Goal: Communication & Community: Answer question/provide support

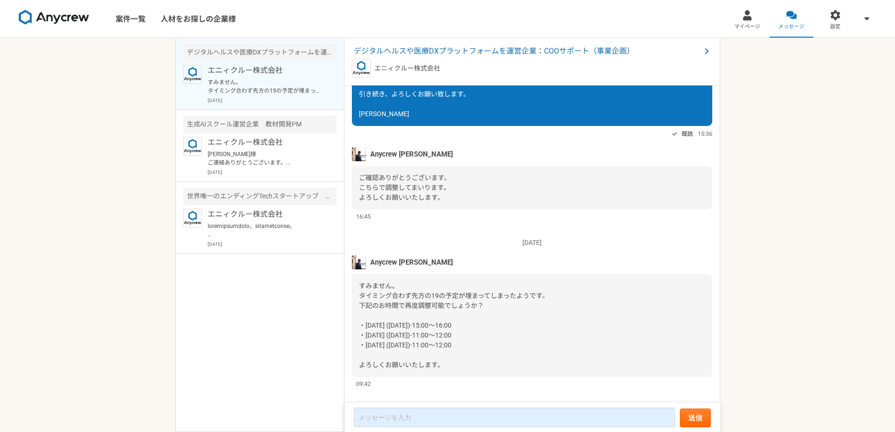
scroll to position [553, 0]
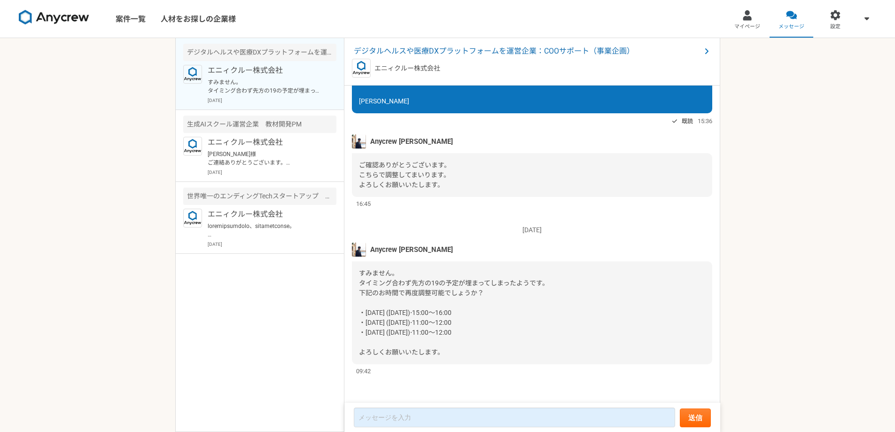
click at [433, 314] on span "すみません。 タイミング合わず先方の19の予定が埋まってしまったようです。 下記のお時間で再度調整可能でしょうか？ ・[DATE] ([DATE])⋅15:0…" at bounding box center [454, 312] width 190 height 86
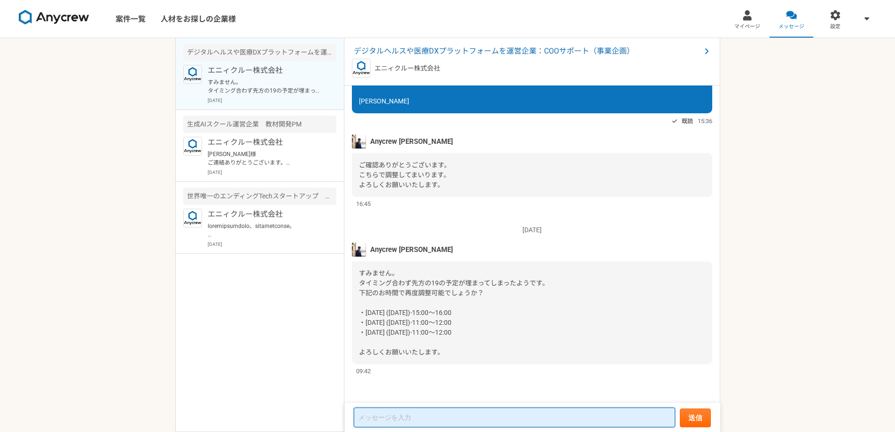
click at [443, 409] on textarea at bounding box center [515, 418] width 322 height 20
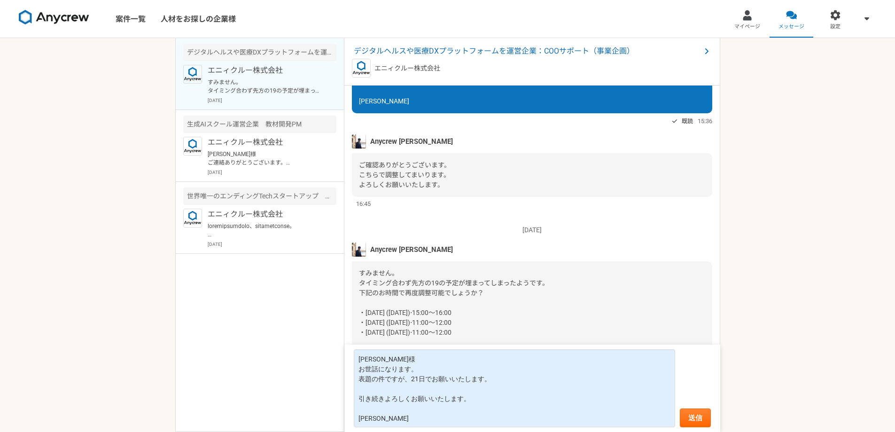
click at [719, 419] on form "[PERSON_NAME]様 お世話になります。 表題の件ですが、21日でお願いいたします。 引き続きよろしくお願いいたします。 [PERSON_NAME] …" at bounding box center [533, 388] width 376 height 87
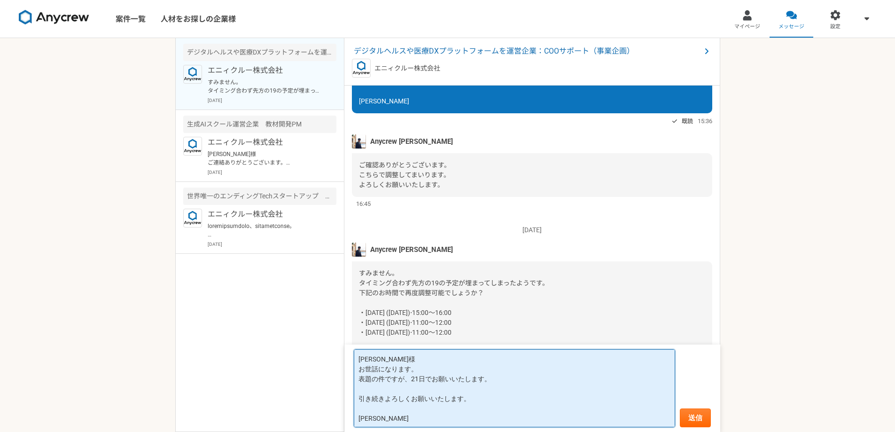
click at [411, 382] on textarea "[PERSON_NAME]様 お世話になります。 表題の件ですが、21日でお願いいたします。 引き続きよろしくお願いいたします。 [PERSON_NAME]" at bounding box center [515, 388] width 322 height 78
type textarea "[PERSON_NAME]様 お世話になります。 ありがとうございます。 表題の件ですが、21日でお願いいたします。 引き続きよろしくお願いいたします。 [P…"
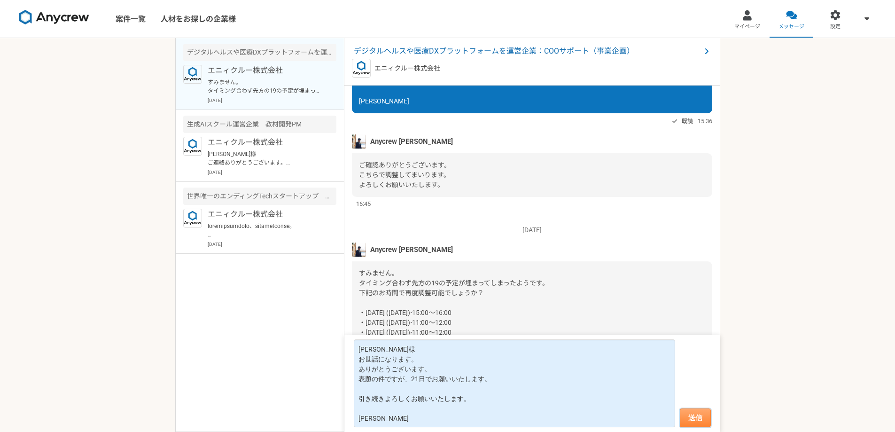
click at [697, 415] on button "送信" at bounding box center [695, 417] width 31 height 19
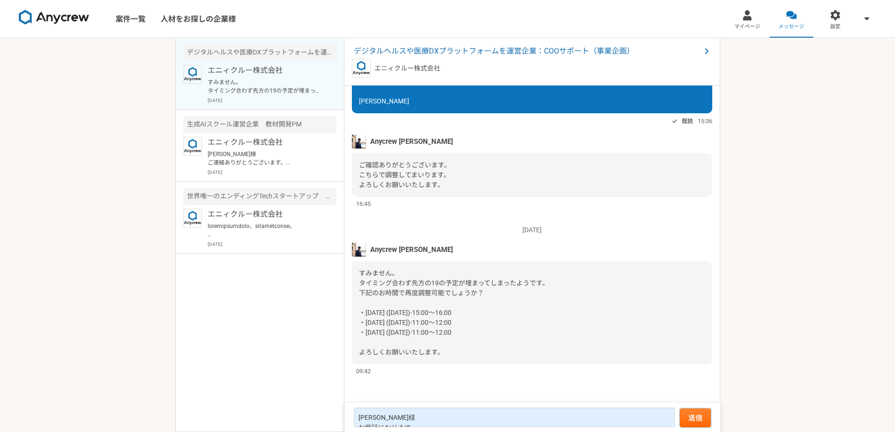
scroll to position [665, 0]
